Goal: Task Accomplishment & Management: Manage account settings

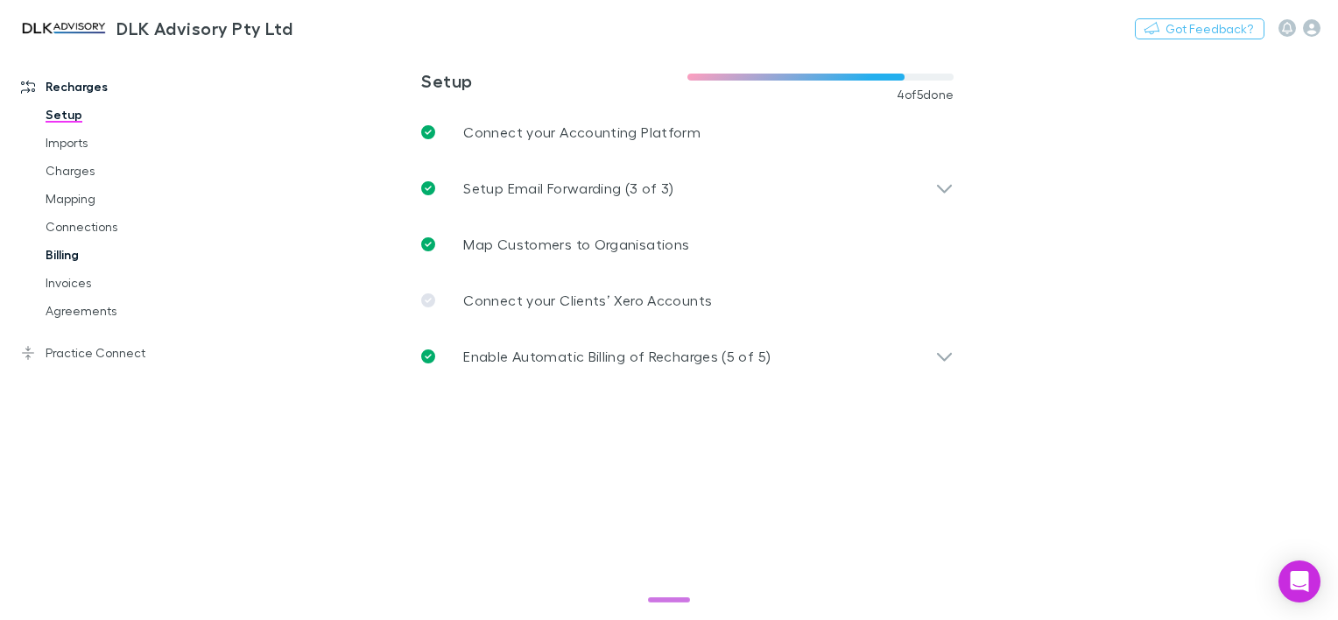
click at [71, 258] on link "Billing" at bounding box center [128, 255] width 201 height 28
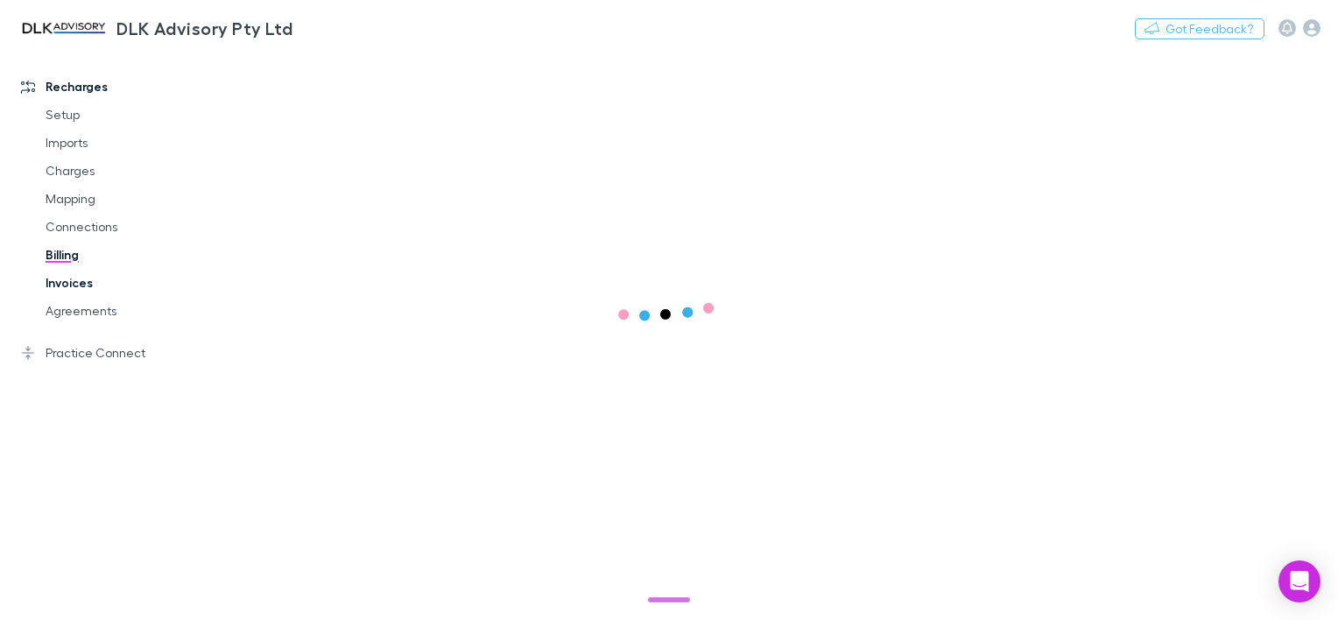
click at [72, 285] on link "Invoices" at bounding box center [128, 283] width 201 height 28
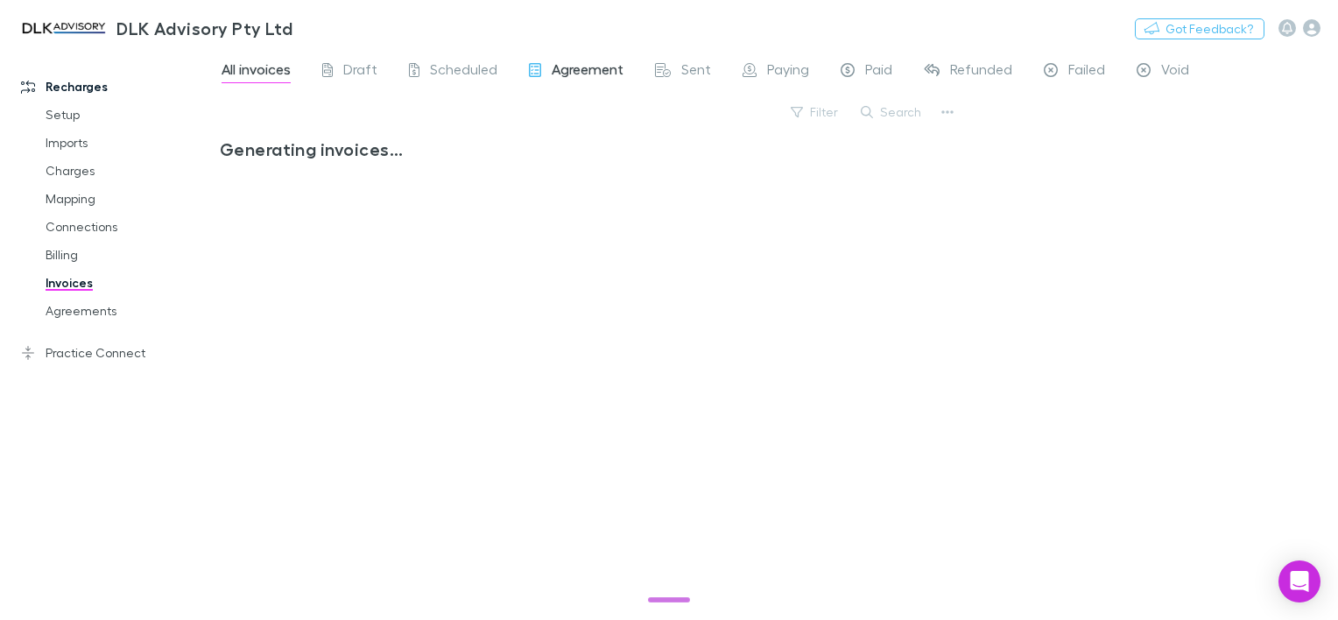
click at [588, 70] on span "Agreement" at bounding box center [588, 71] width 72 height 23
click at [676, 67] on div "Sent" at bounding box center [683, 71] width 56 height 23
click at [772, 77] on span "Paying" at bounding box center [788, 71] width 42 height 23
click at [881, 81] on span "Paid" at bounding box center [878, 71] width 27 height 23
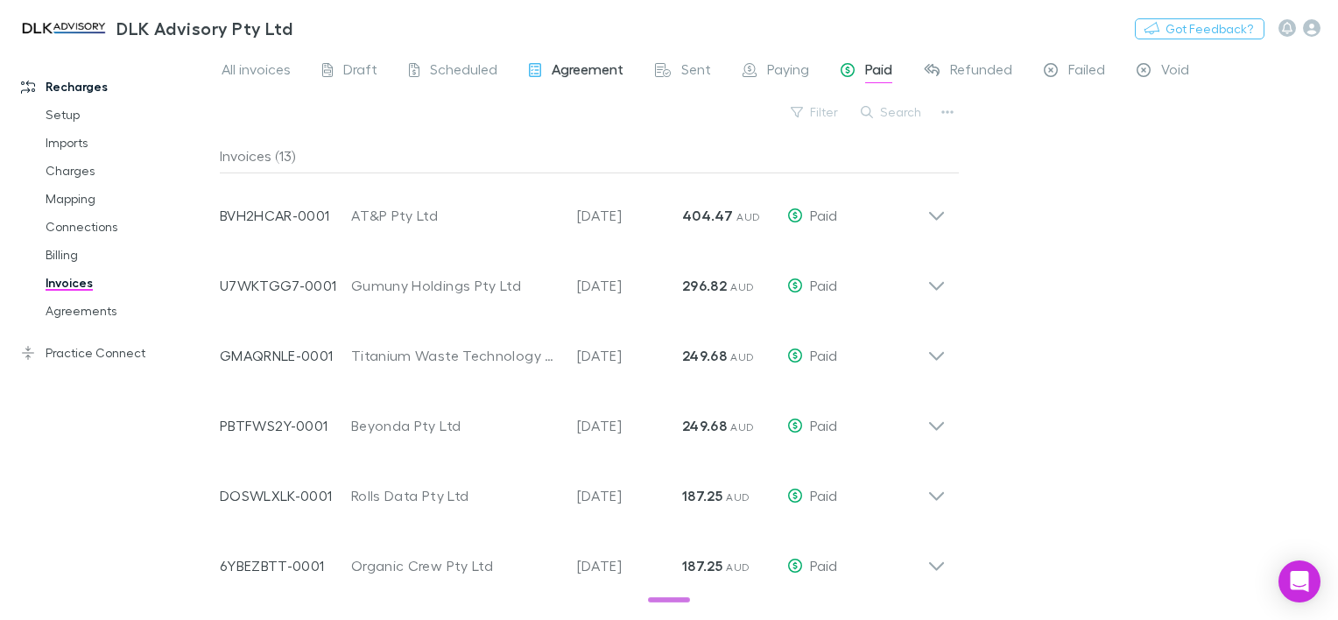
click at [594, 75] on span "Agreement" at bounding box center [588, 71] width 72 height 23
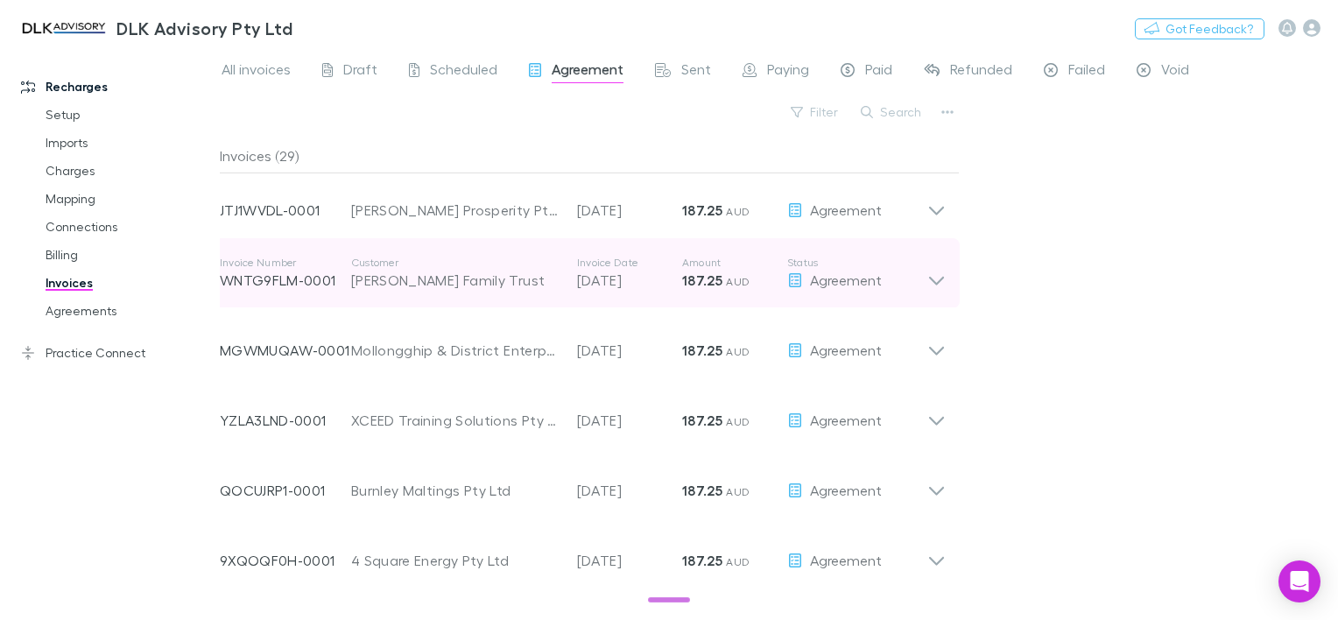
scroll to position [876, 0]
